Goal: Find specific page/section: Find specific page/section

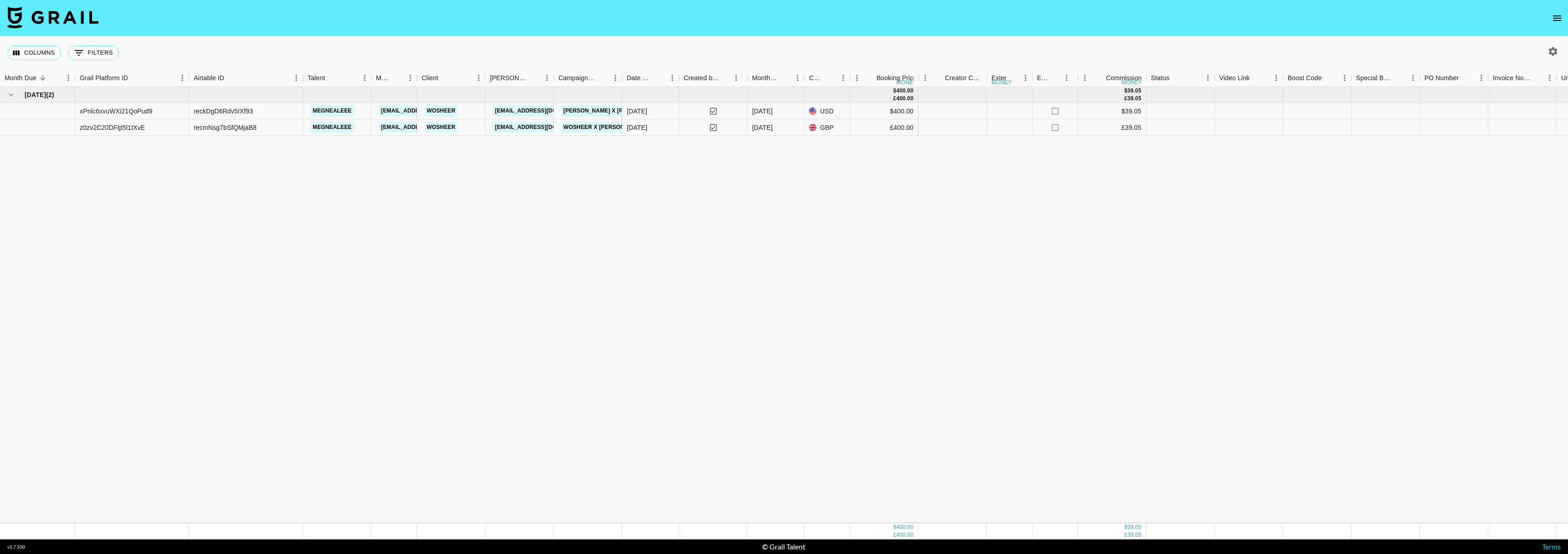
click at [1567, 20] on nav at bounding box center [784, 18] width 1568 height 36
click at [1557, 18] on icon "open drawer" at bounding box center [1557, 18] width 8 height 5
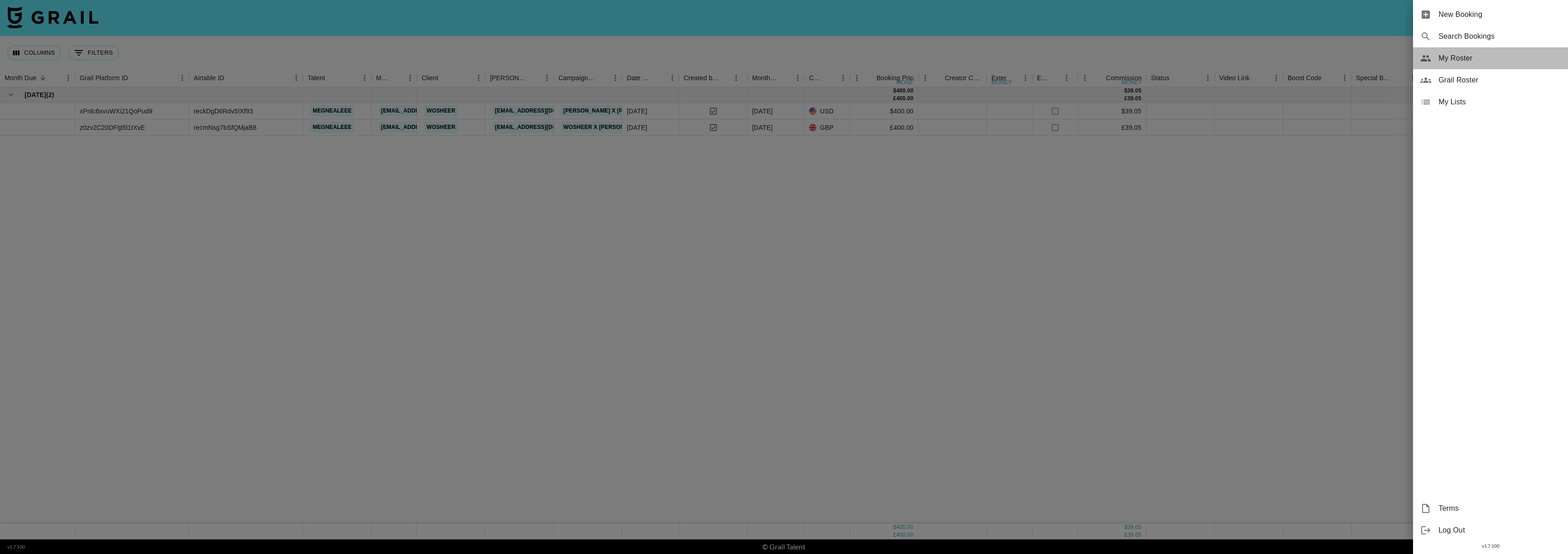
click at [1446, 59] on span "My Roster" at bounding box center [1499, 58] width 122 height 11
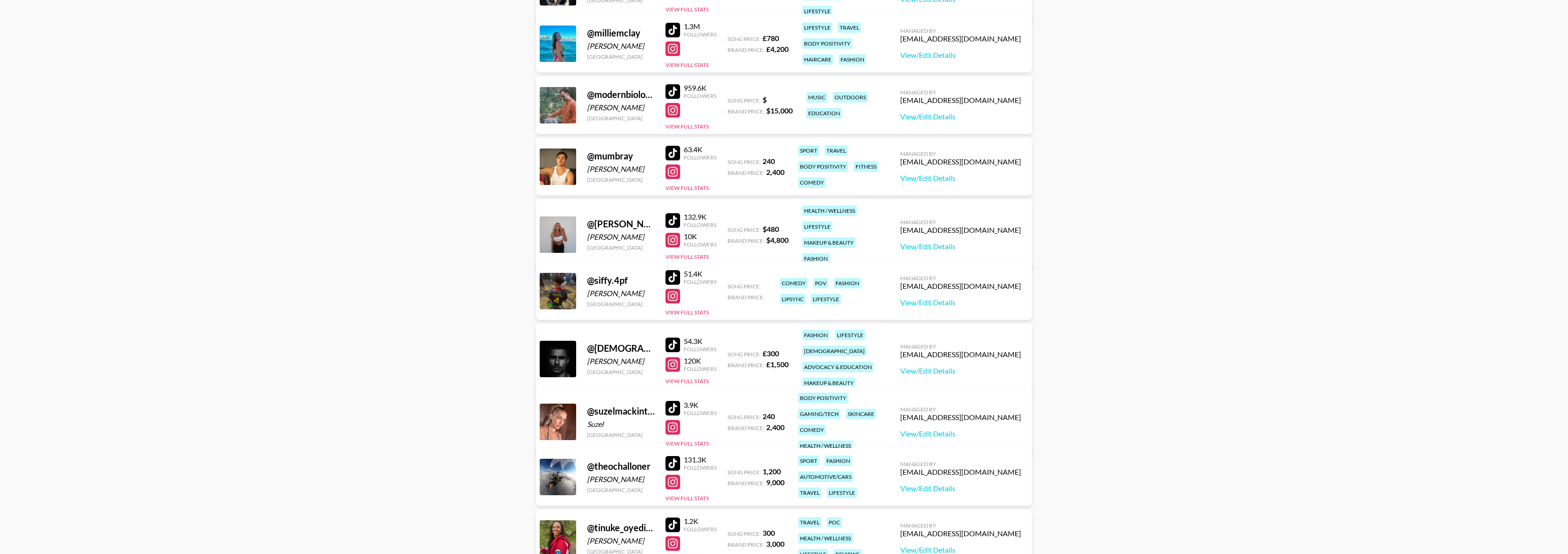
scroll to position [891, 0]
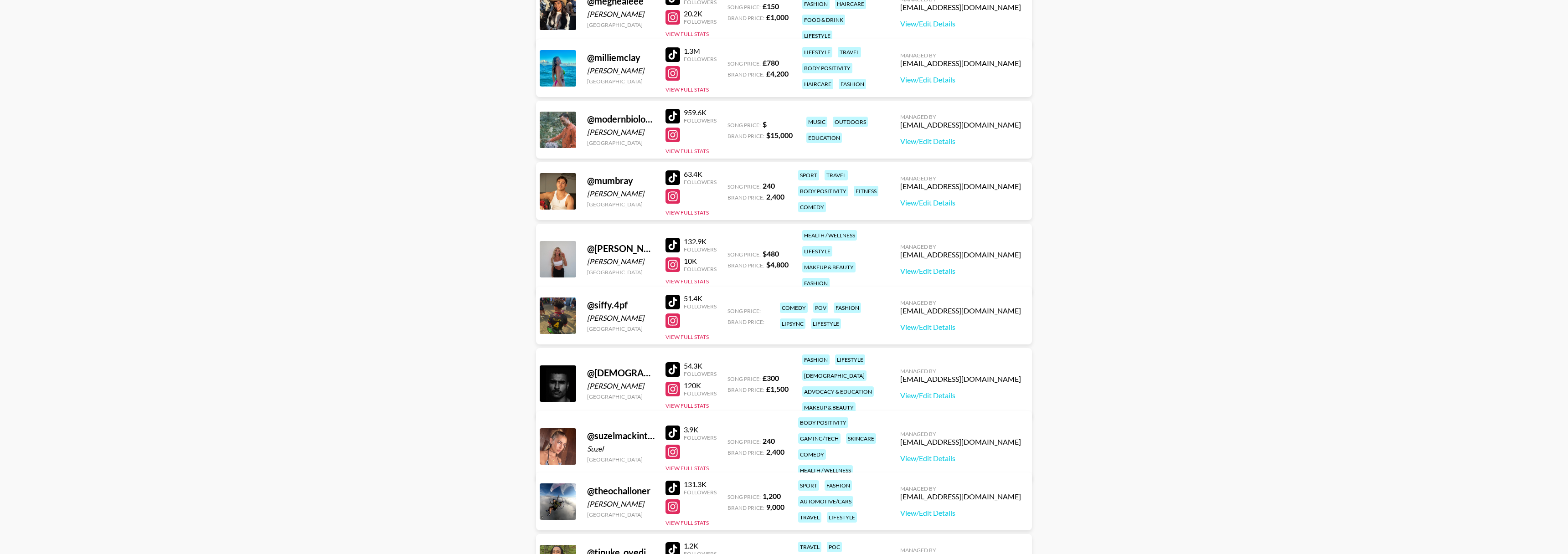
click at [675, 180] on div at bounding box center [673, 178] width 15 height 15
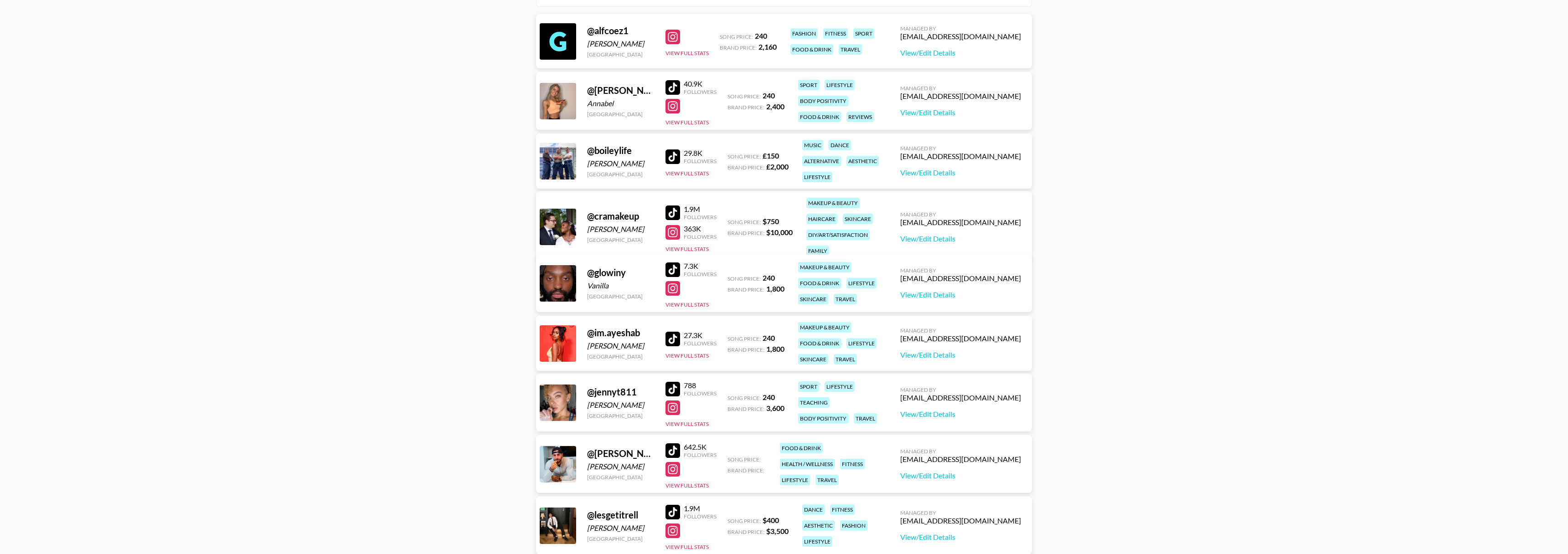
scroll to position [0, 0]
